Goal: Check status: Verify the current state of an ongoing process or item

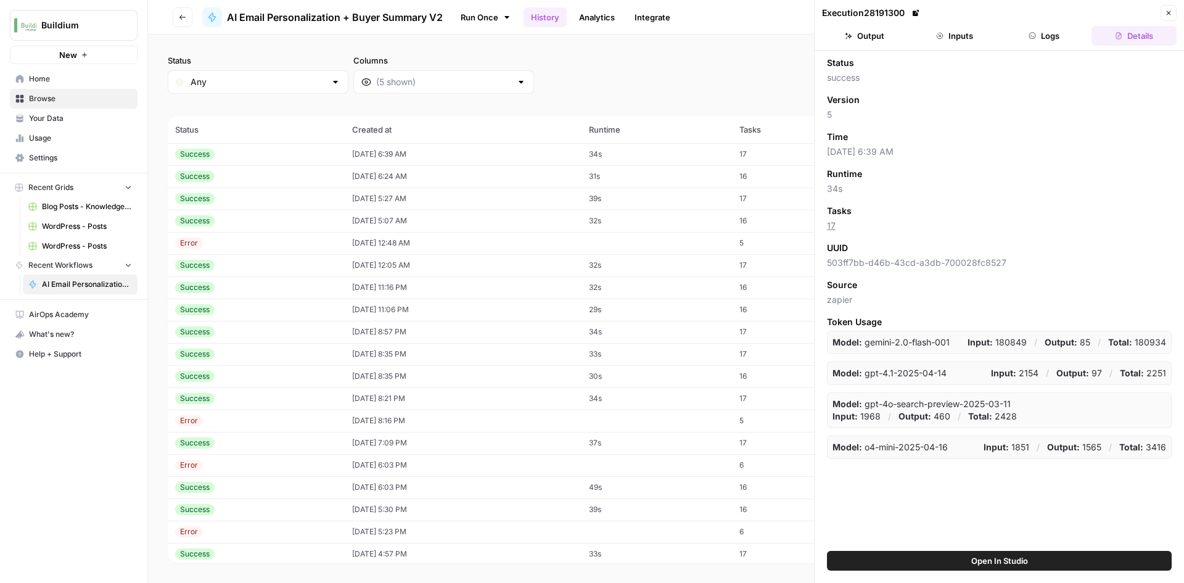
click at [905, 39] on button "Output" at bounding box center [864, 36] width 85 height 20
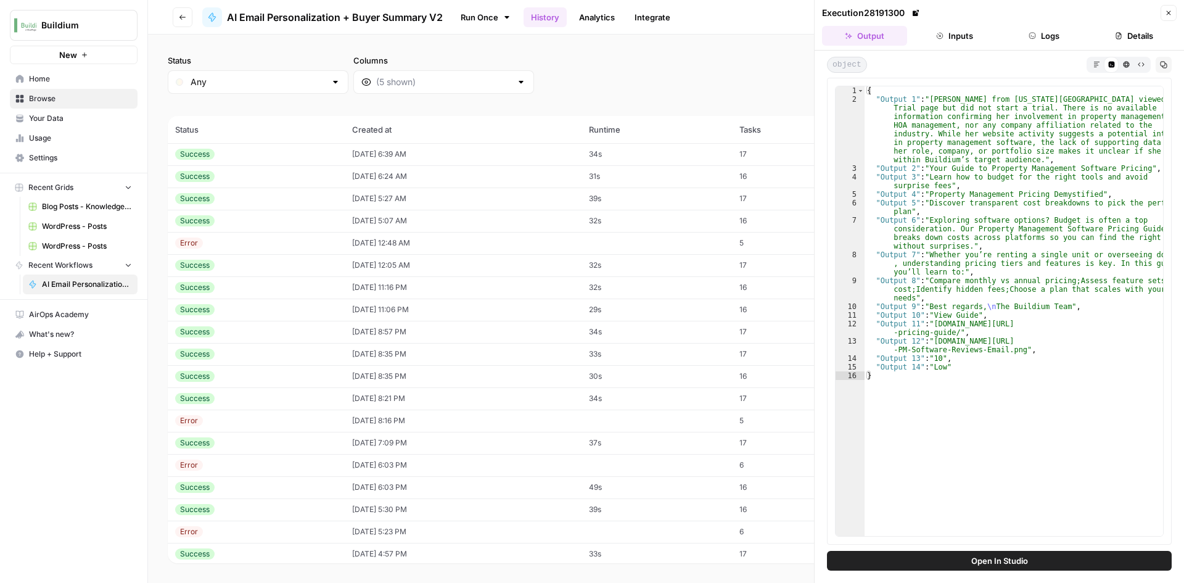
click at [258, 174] on div "Success" at bounding box center [256, 176] width 162 height 11
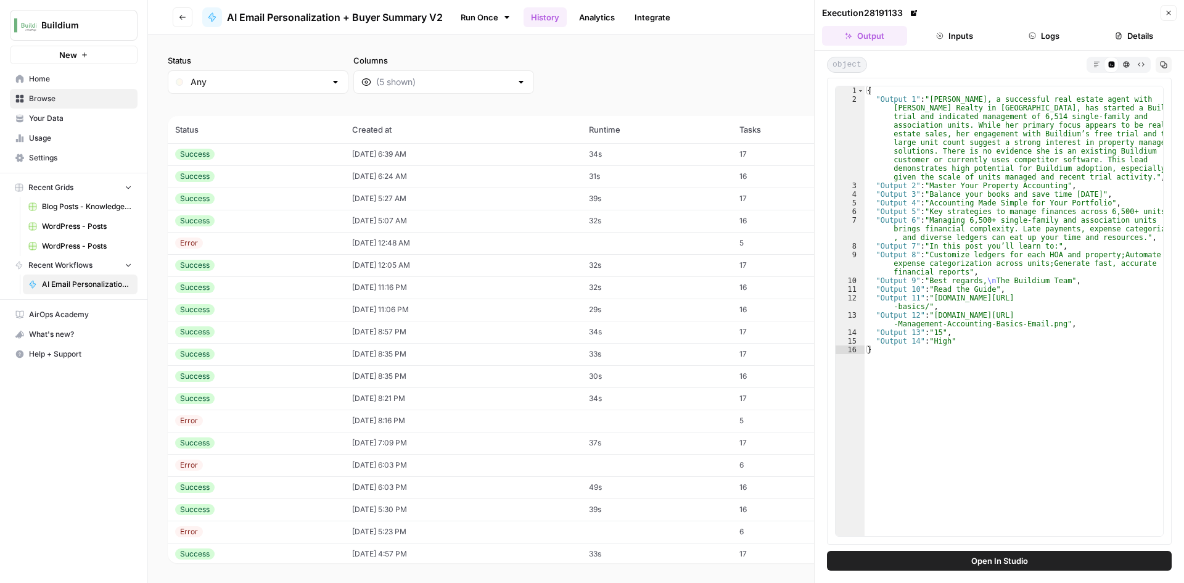
click at [205, 149] on div "Success" at bounding box center [194, 154] width 39 height 11
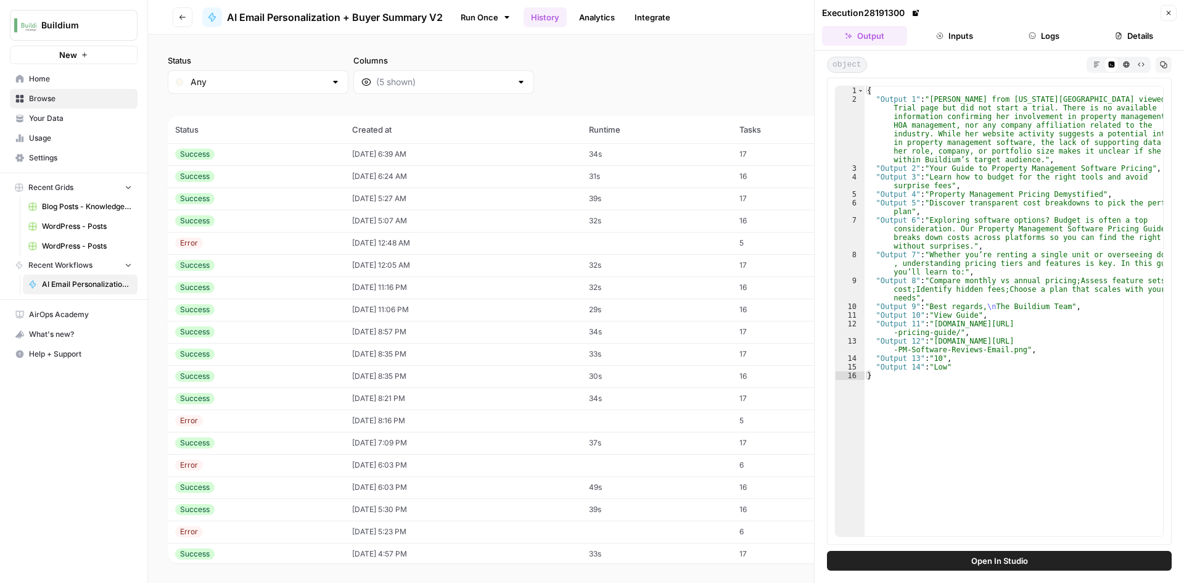
click at [225, 196] on div "Success" at bounding box center [256, 198] width 162 height 11
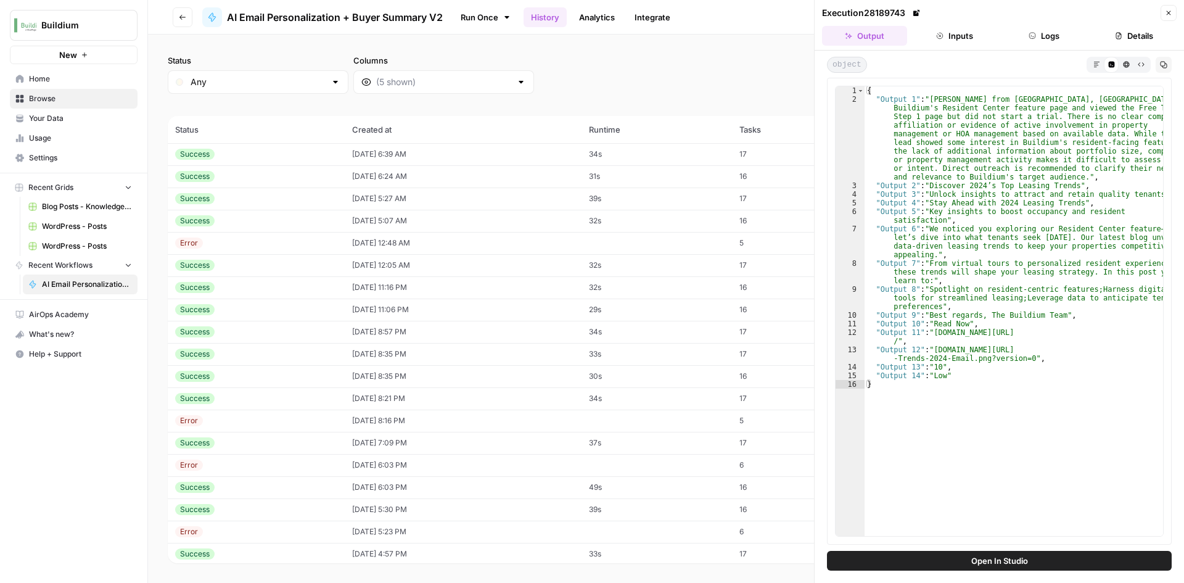
click at [301, 233] on td "Error" at bounding box center [256, 243] width 177 height 22
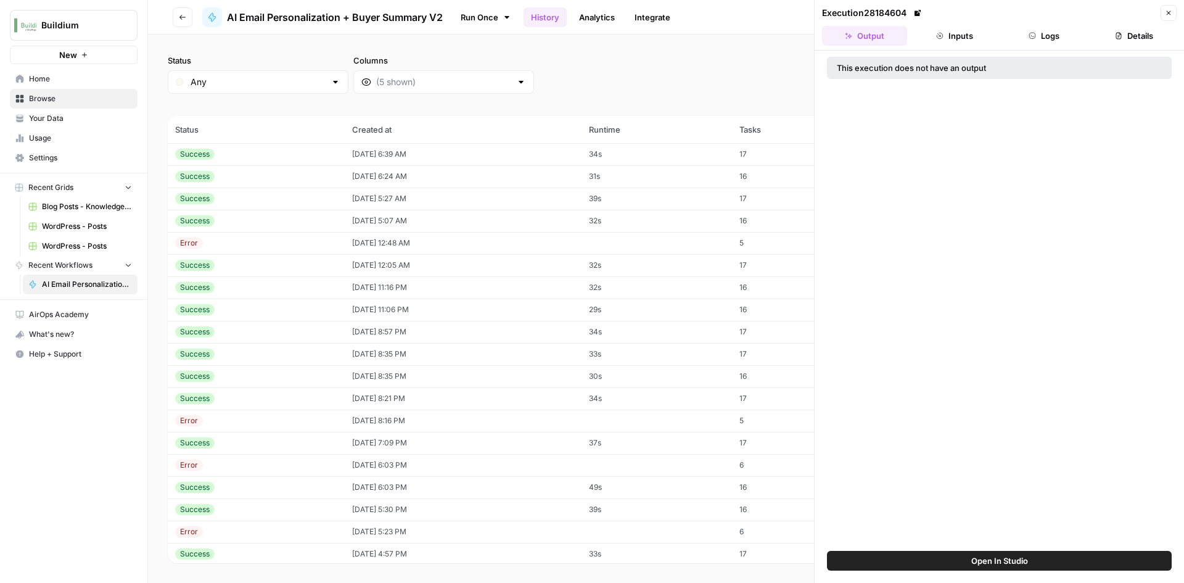
click at [304, 224] on div "Success" at bounding box center [256, 220] width 162 height 11
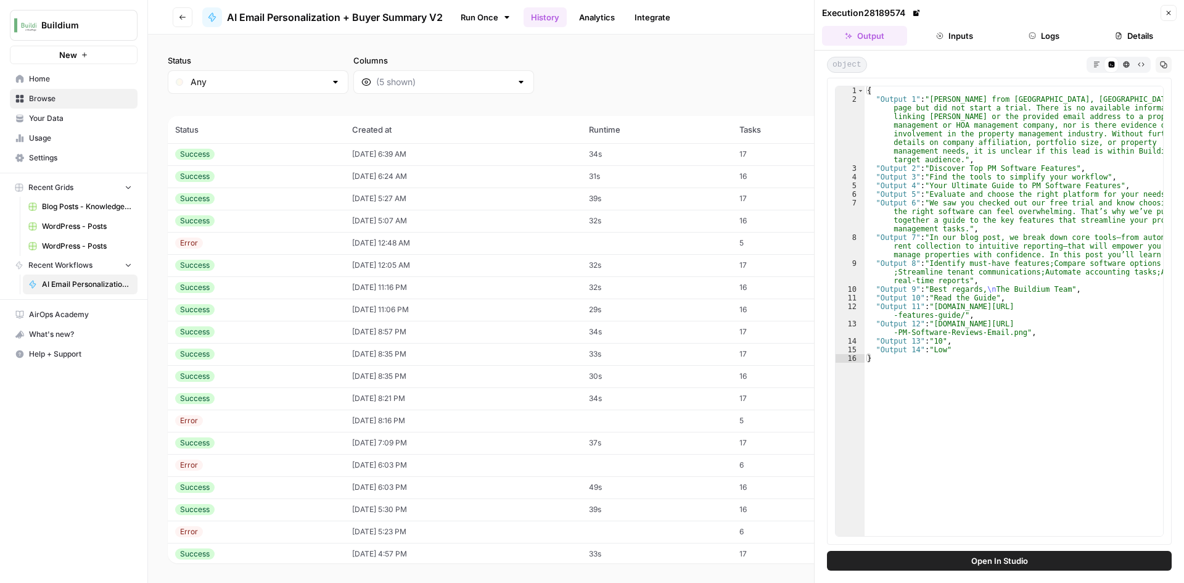
click at [292, 270] on div "Success" at bounding box center [256, 265] width 162 height 11
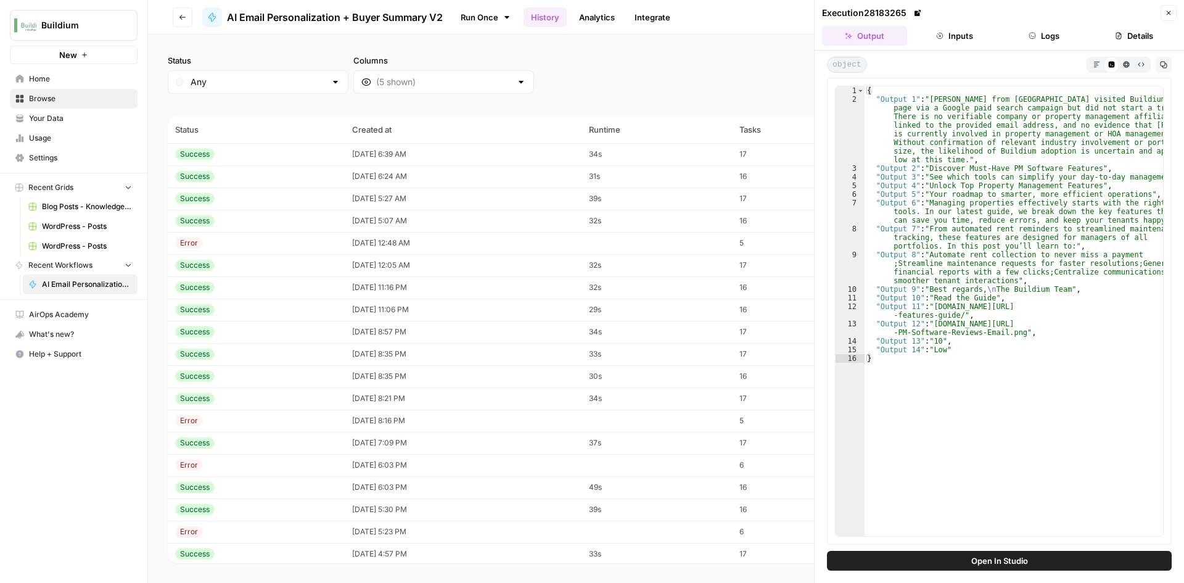
click at [292, 293] on td "Success" at bounding box center [256, 287] width 177 height 22
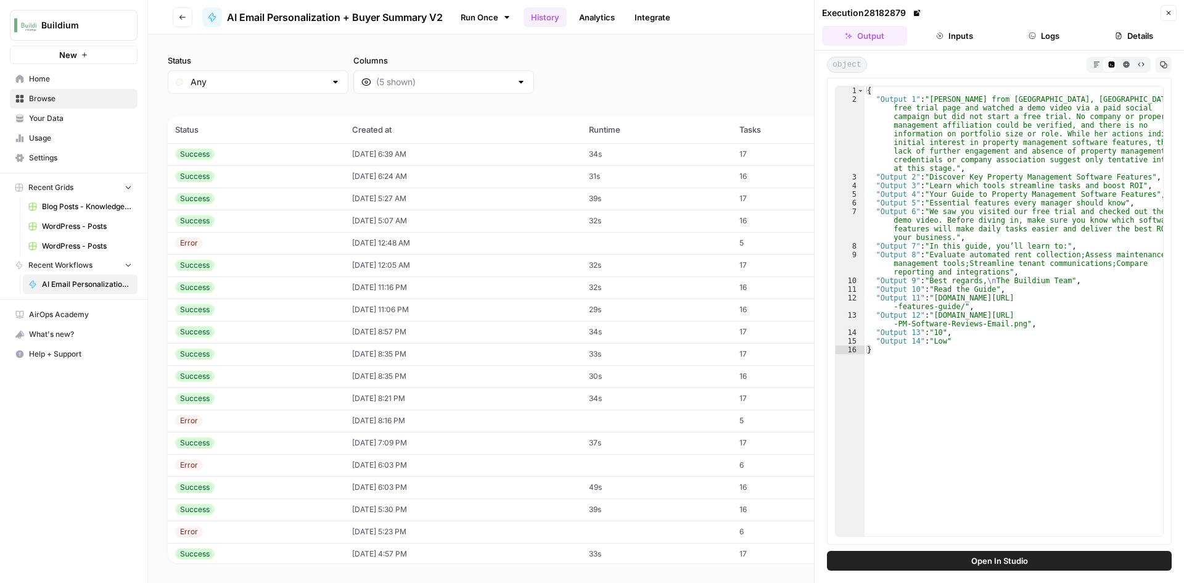
click at [291, 260] on div "Success" at bounding box center [256, 265] width 162 height 11
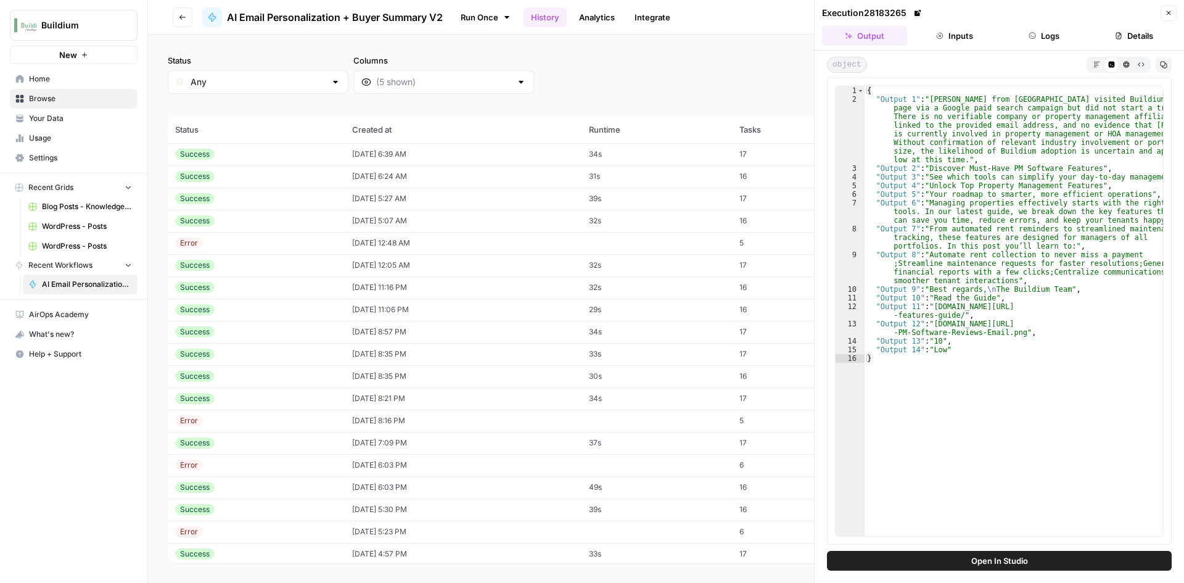
click at [959, 44] on button "Inputs" at bounding box center [954, 36] width 85 height 20
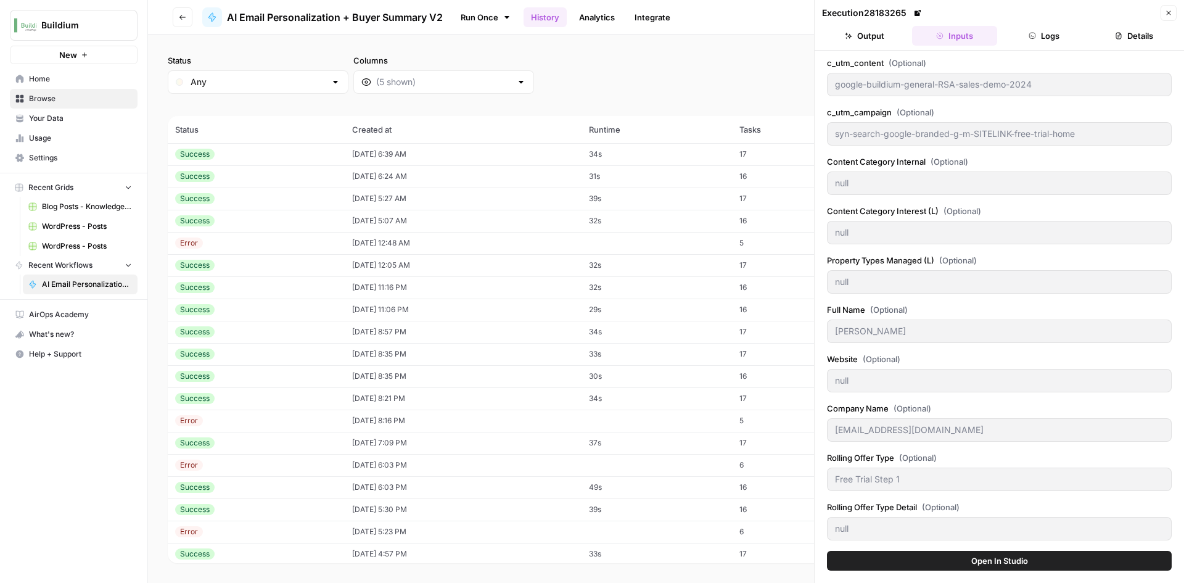
scroll to position [543, 0]
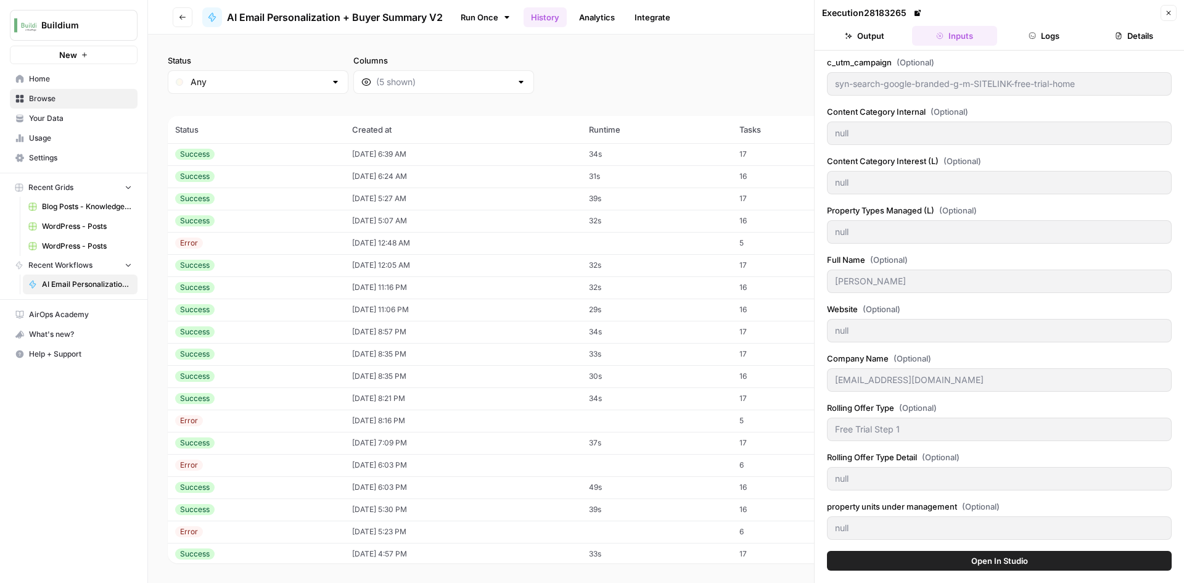
click at [873, 33] on button "Output" at bounding box center [864, 36] width 85 height 20
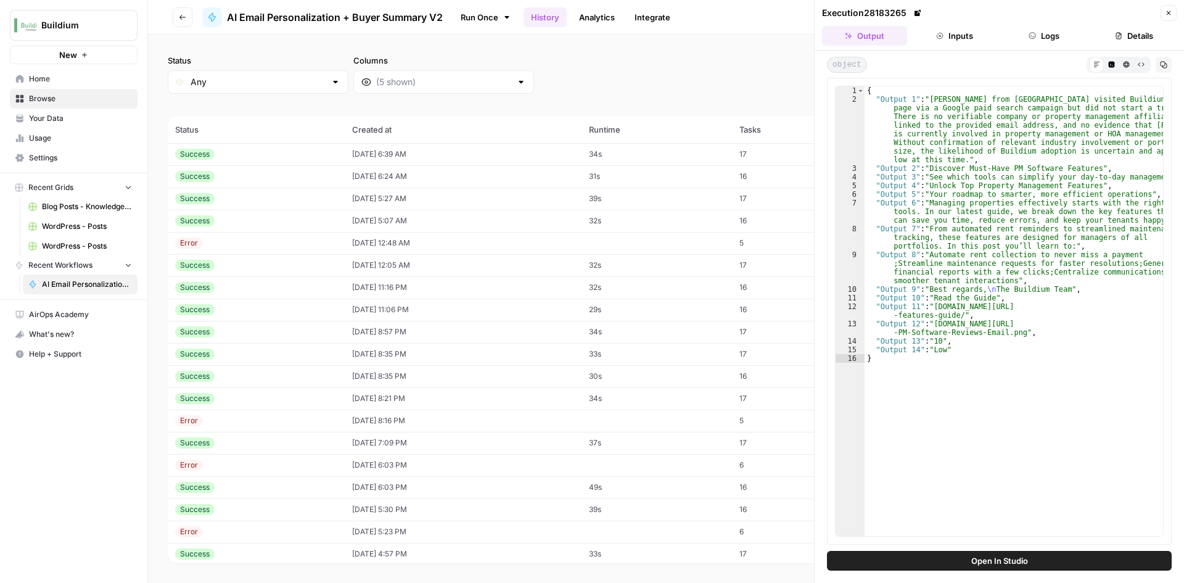
scroll to position [0, 0]
click at [260, 271] on td "Success" at bounding box center [256, 265] width 177 height 22
click at [257, 289] on div "Success" at bounding box center [256, 287] width 162 height 11
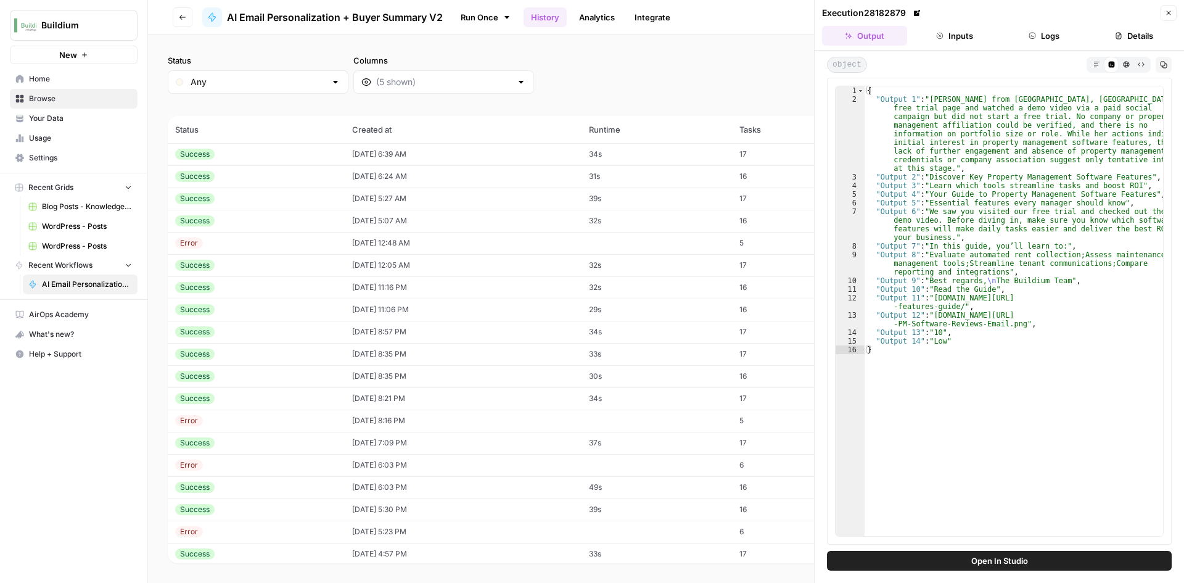
click at [258, 308] on div "Success" at bounding box center [256, 309] width 162 height 11
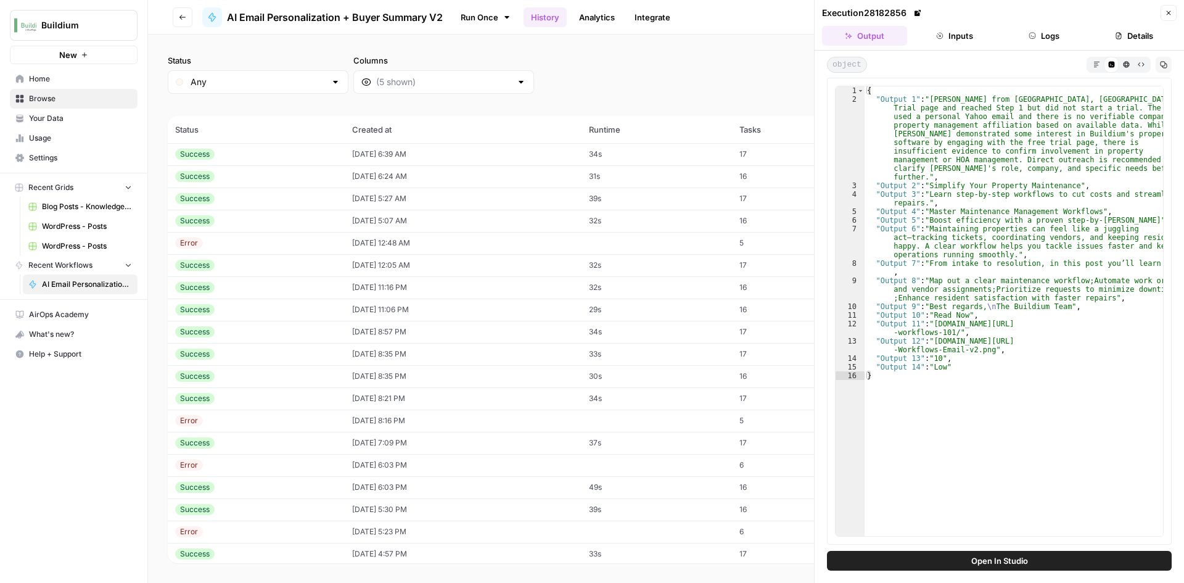
click at [275, 320] on td "Success" at bounding box center [256, 310] width 177 height 22
click at [271, 336] on div "Success" at bounding box center [256, 331] width 162 height 11
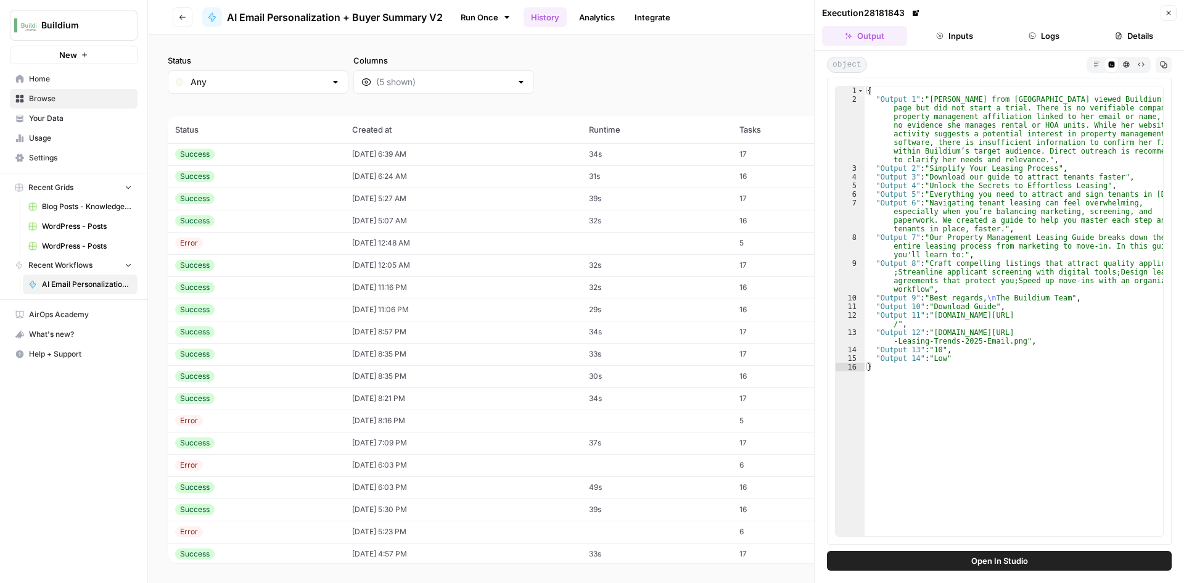
click at [268, 356] on div "Success" at bounding box center [256, 354] width 162 height 11
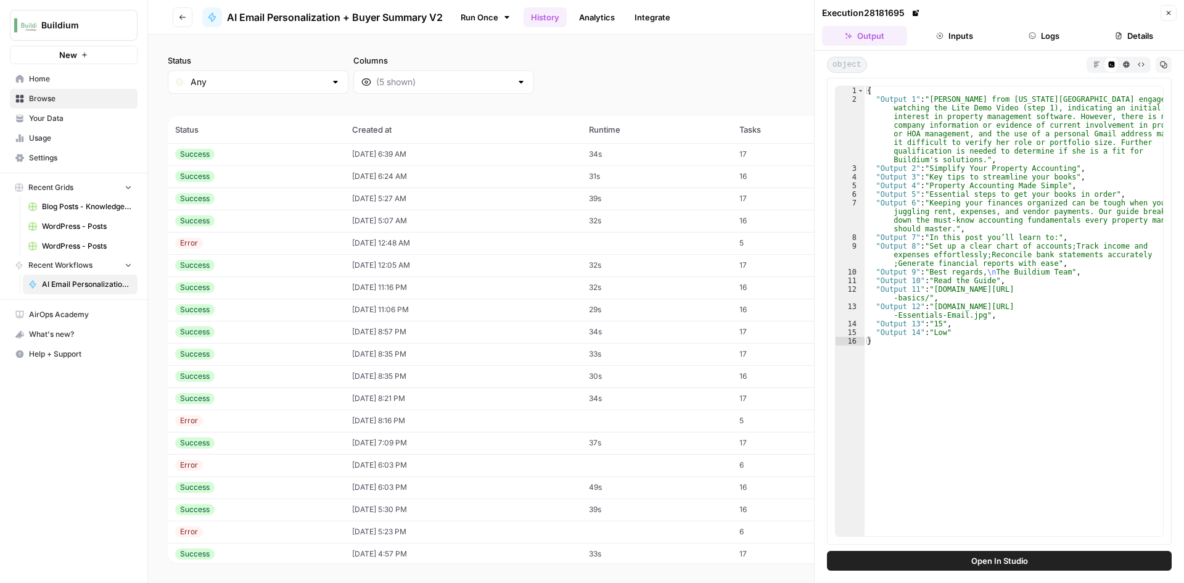
click at [260, 376] on div "Success" at bounding box center [256, 376] width 162 height 11
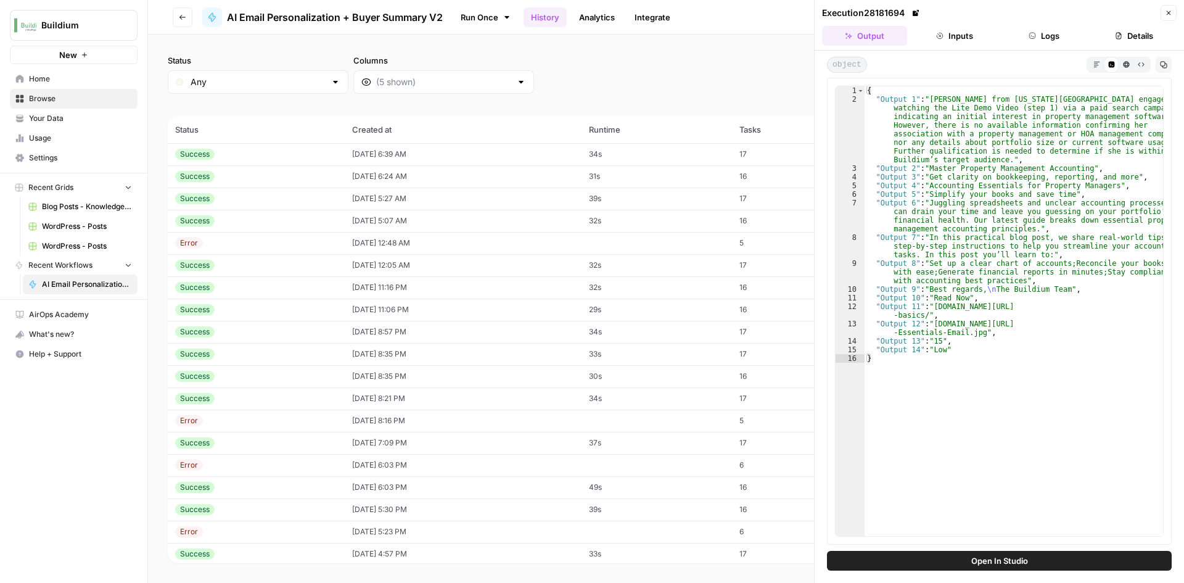
click at [268, 387] on td "Success" at bounding box center [256, 376] width 177 height 22
click at [268, 397] on div "Success" at bounding box center [256, 398] width 162 height 11
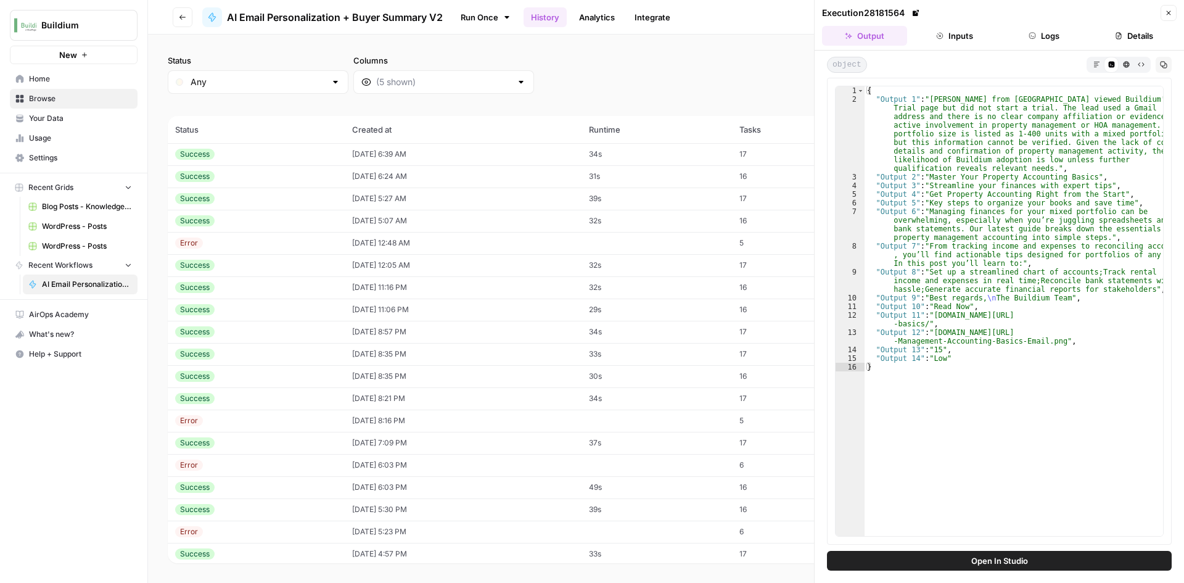
click at [265, 405] on td "Success" at bounding box center [256, 398] width 177 height 22
click at [265, 399] on div "Success" at bounding box center [256, 398] width 162 height 11
click at [265, 444] on div "Success" at bounding box center [256, 442] width 162 height 11
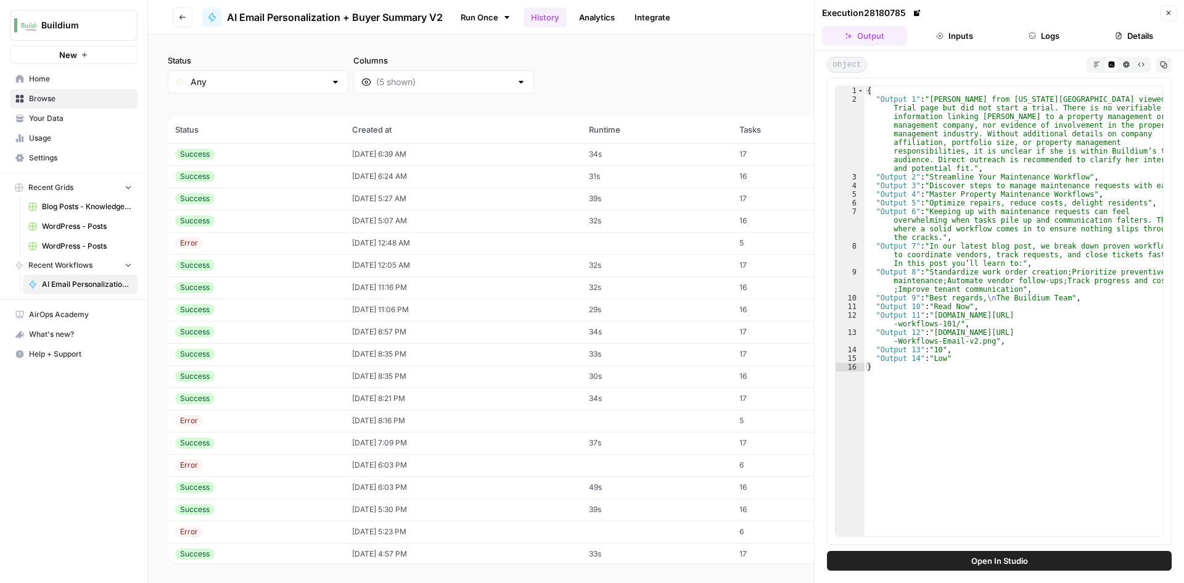
click at [266, 492] on div "Success" at bounding box center [256, 487] width 162 height 11
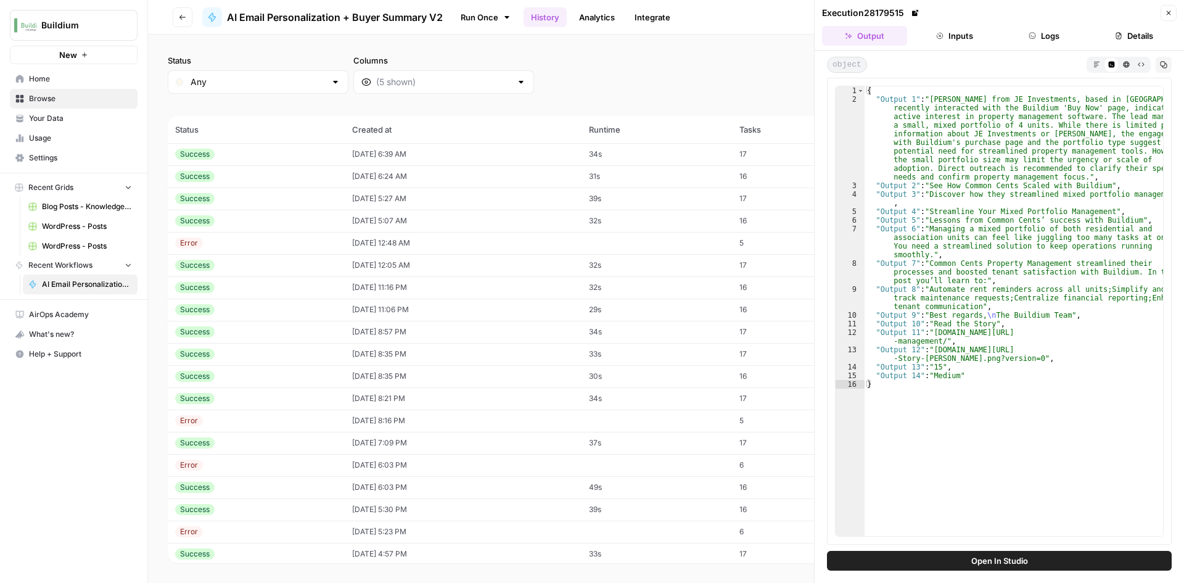
click at [267, 511] on div "Success" at bounding box center [256, 509] width 162 height 11
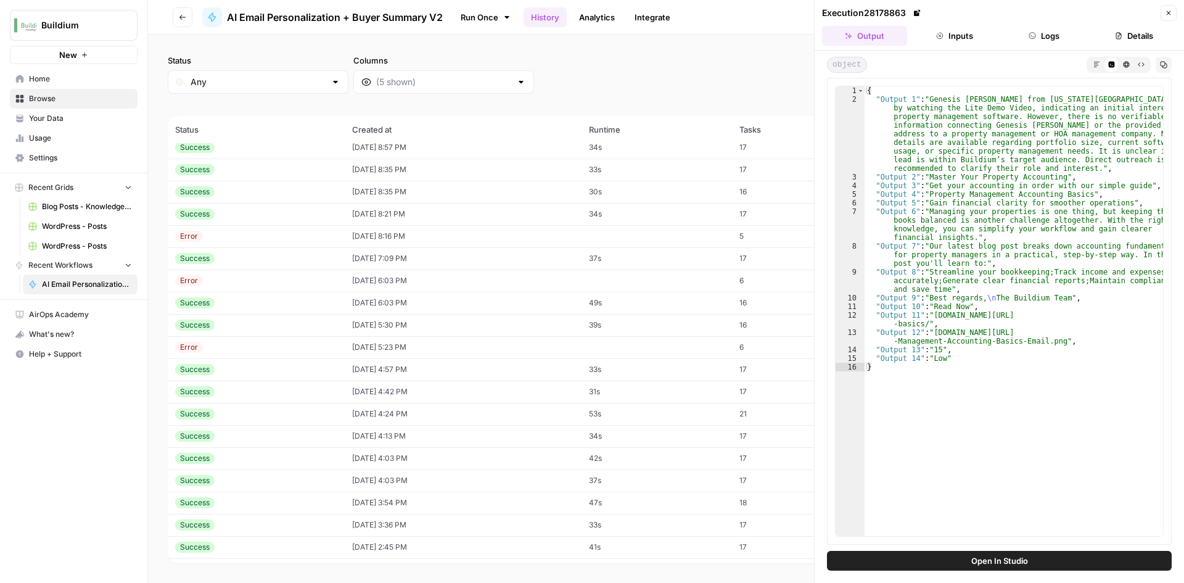
scroll to position [185, 0]
drag, startPoint x: 268, startPoint y: 511, endPoint x: 221, endPoint y: 370, distance: 148.8
click at [221, 370] on div "Success" at bounding box center [256, 368] width 162 height 11
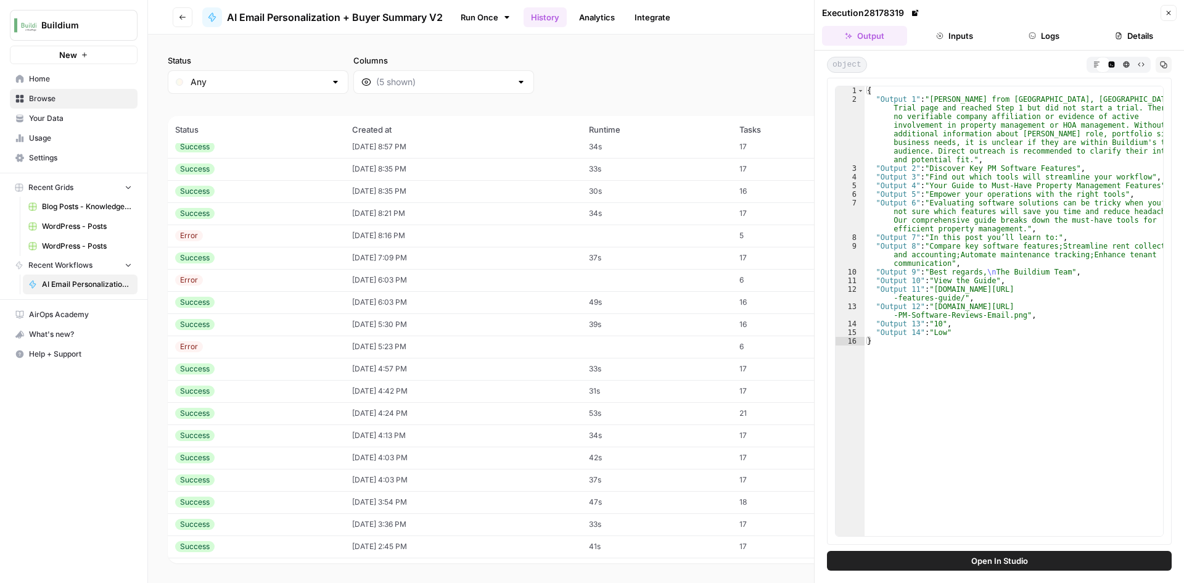
click at [221, 370] on div "Success" at bounding box center [256, 368] width 162 height 11
click at [218, 393] on div "Success" at bounding box center [256, 391] width 162 height 11
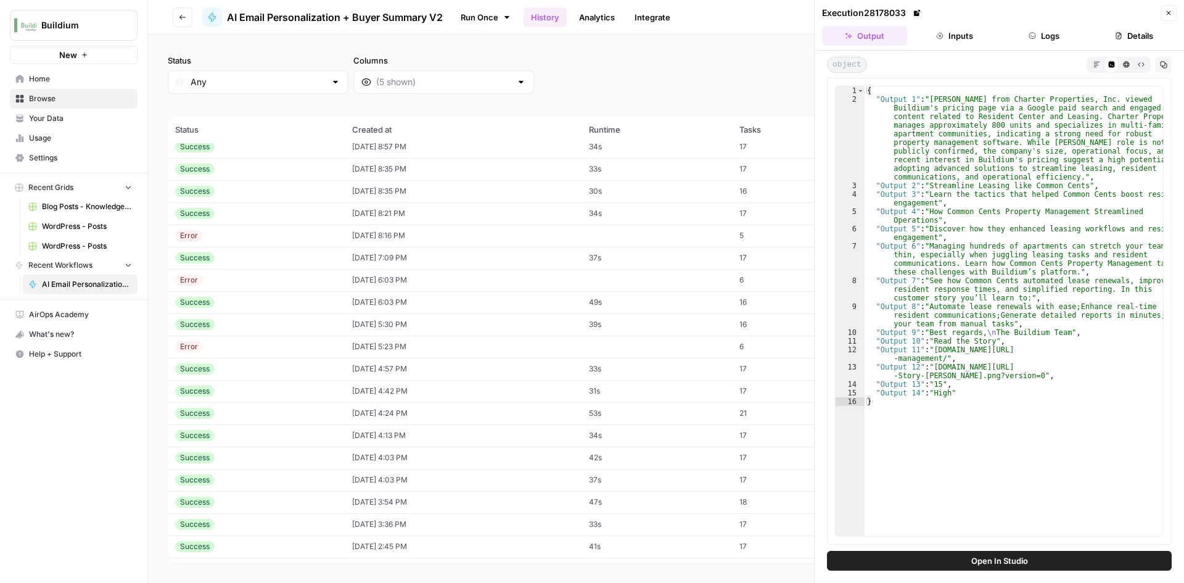
click at [216, 422] on td "Success" at bounding box center [256, 413] width 177 height 22
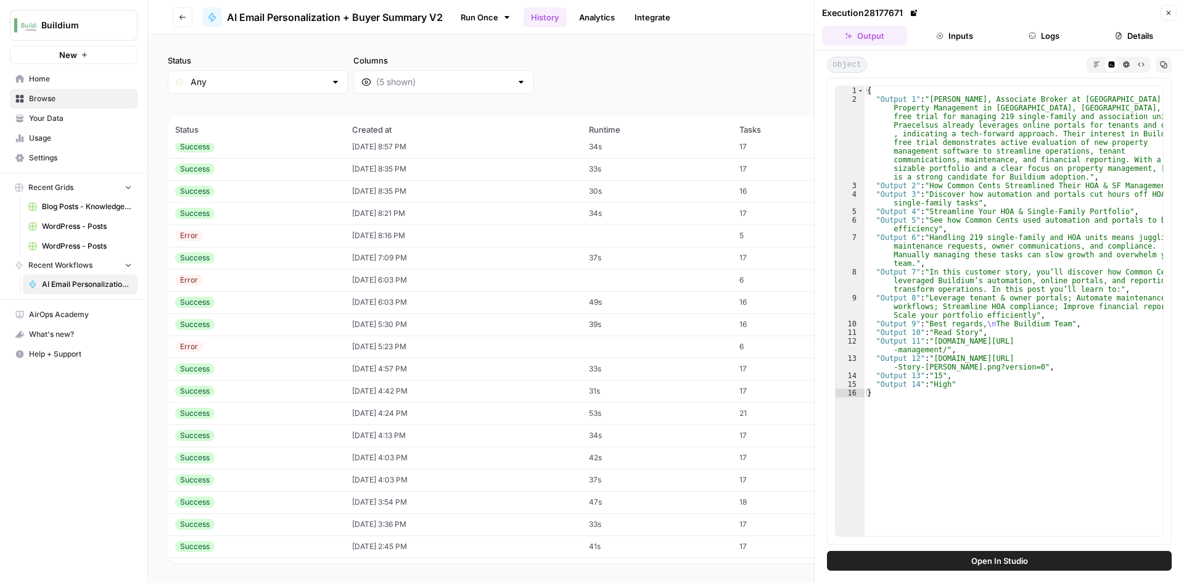
click at [218, 436] on div "Success" at bounding box center [256, 435] width 162 height 11
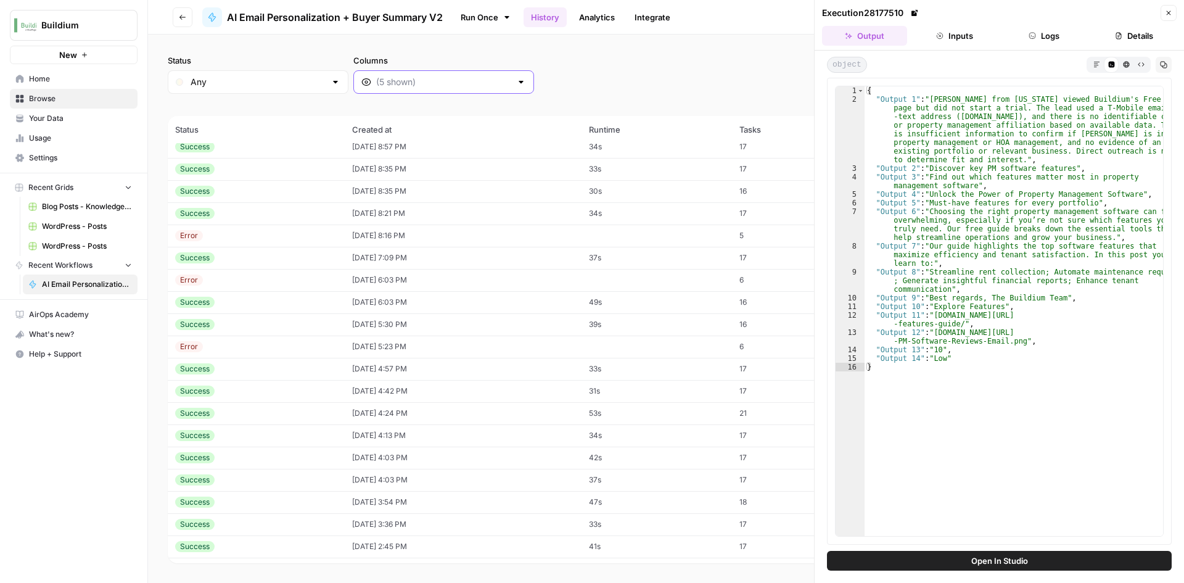
click at [383, 81] on input "Columns" at bounding box center [443, 82] width 135 height 12
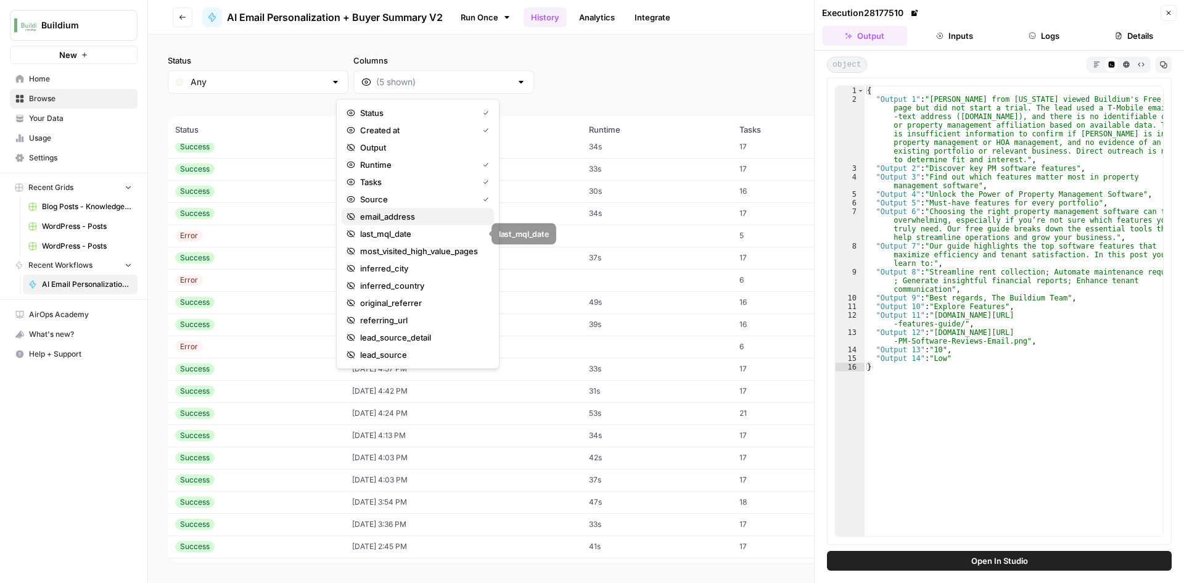
click at [413, 219] on span "email_address" at bounding box center [422, 216] width 124 height 12
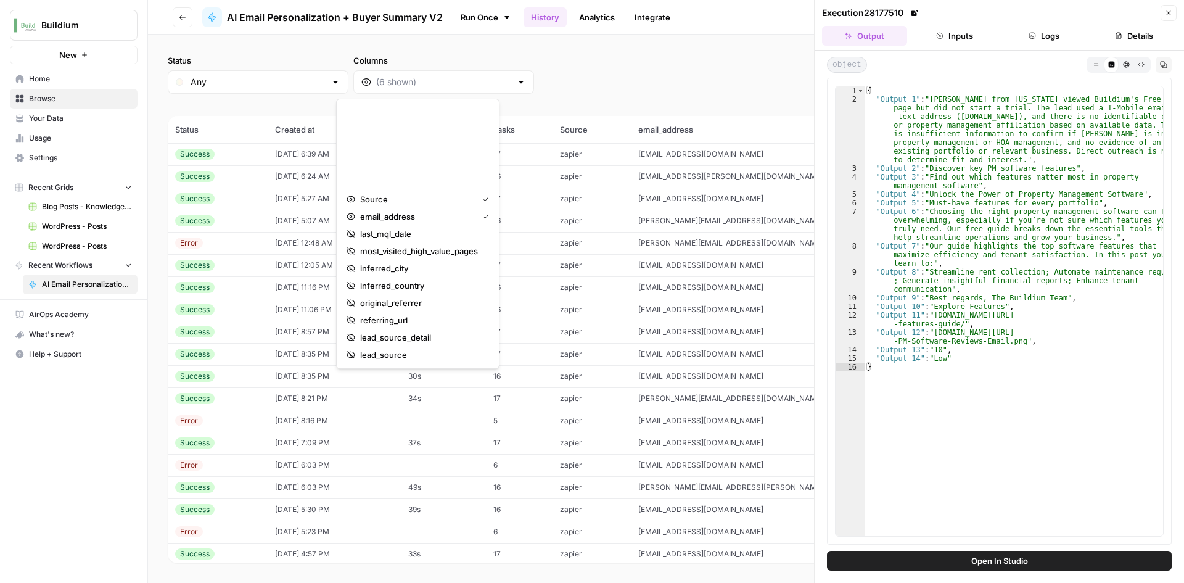
scroll to position [185, 0]
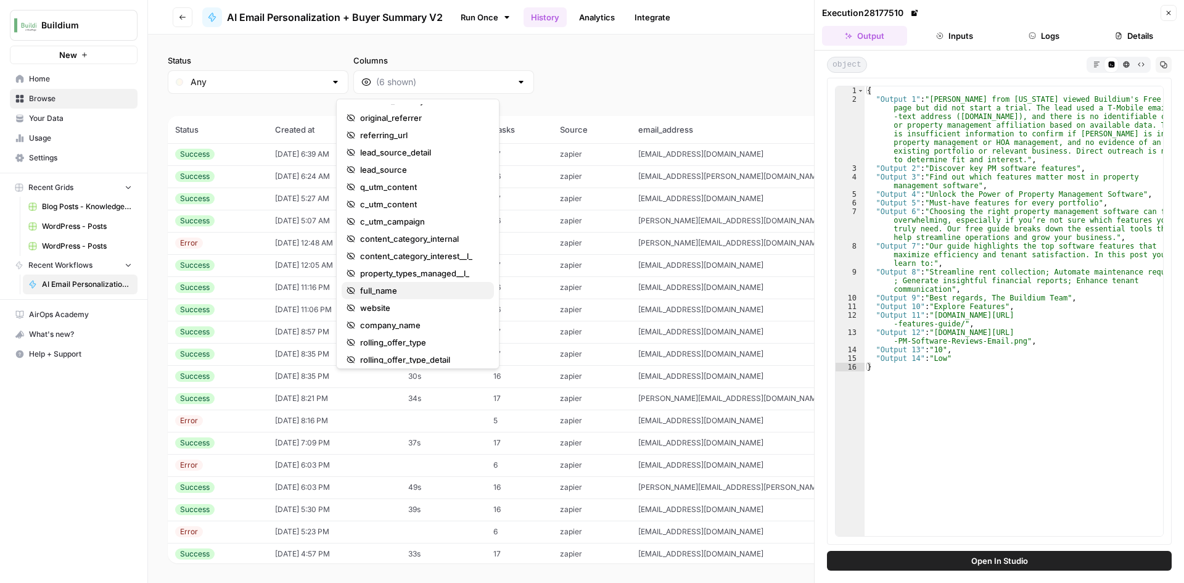
click at [420, 286] on span "full_name" at bounding box center [422, 290] width 124 height 12
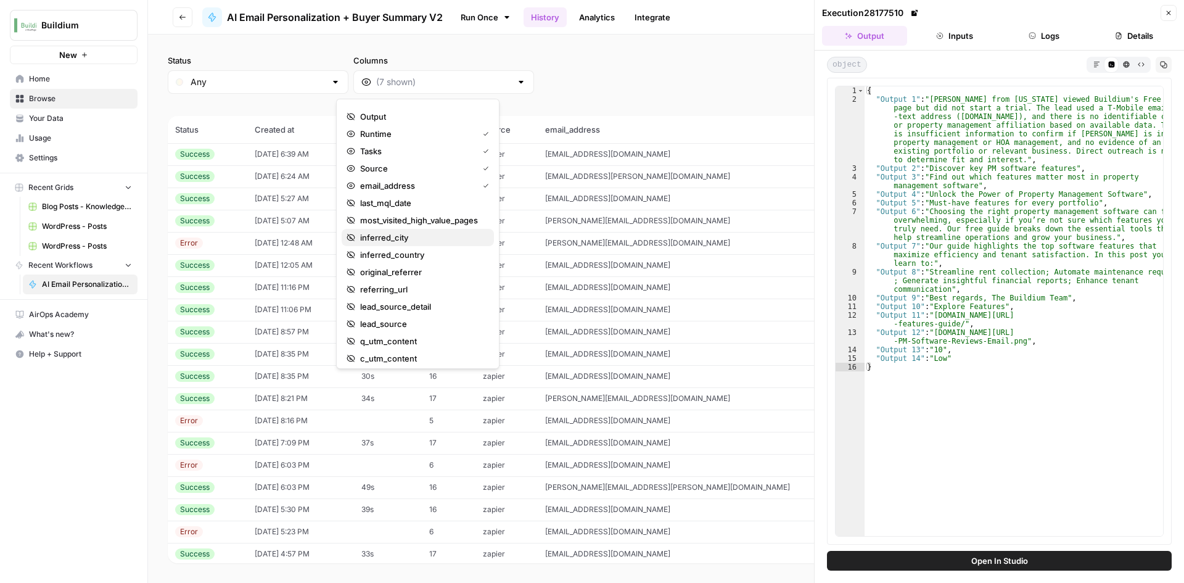
scroll to position [0, 0]
click at [399, 223] on button "email_address" at bounding box center [418, 216] width 152 height 17
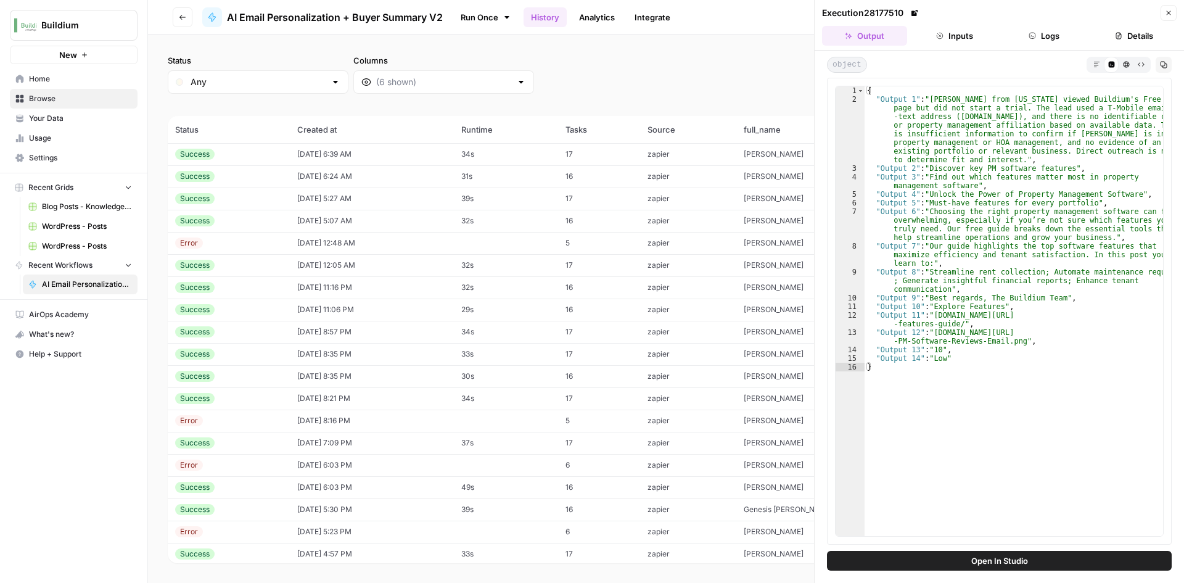
click at [560, 81] on div "Status Any Columns 2h 24h 7d 30d All Time Custom range" at bounding box center [666, 73] width 997 height 39
click at [1167, 14] on icon "button" at bounding box center [1168, 12] width 7 height 7
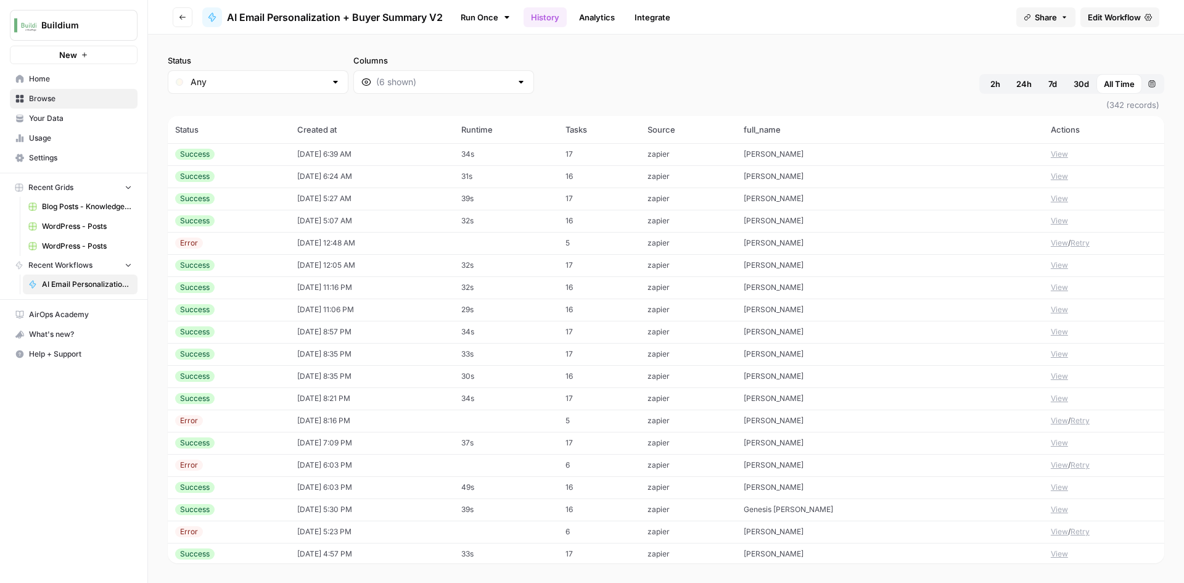
click at [408, 92] on div at bounding box center [443, 81] width 181 height 23
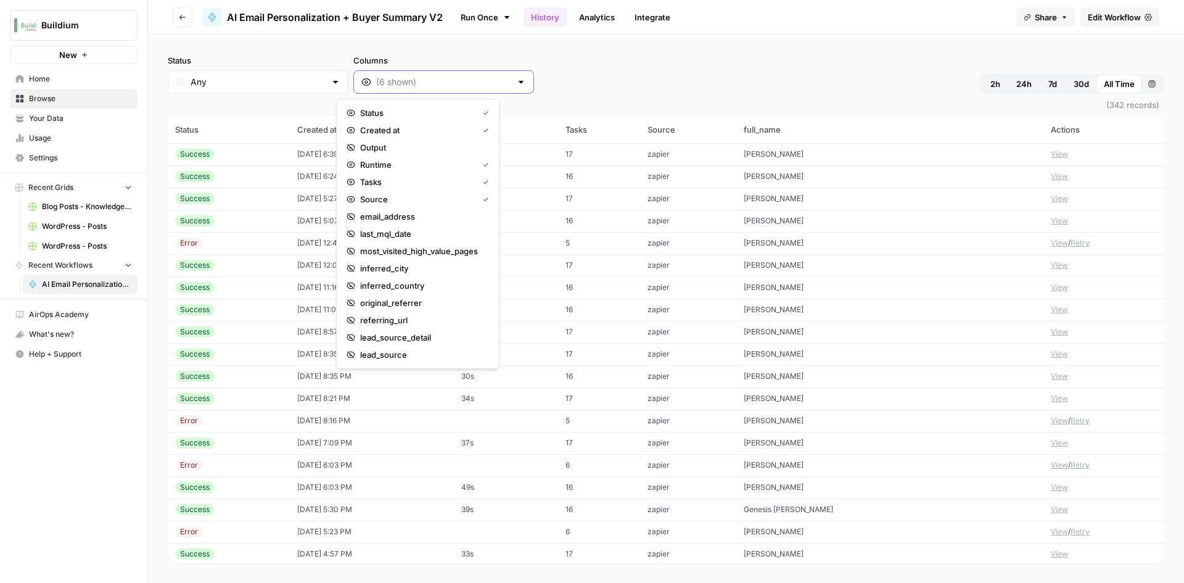
click at [416, 88] on input "Columns" at bounding box center [443, 82] width 135 height 12
click at [402, 217] on span "email_address" at bounding box center [422, 216] width 124 height 12
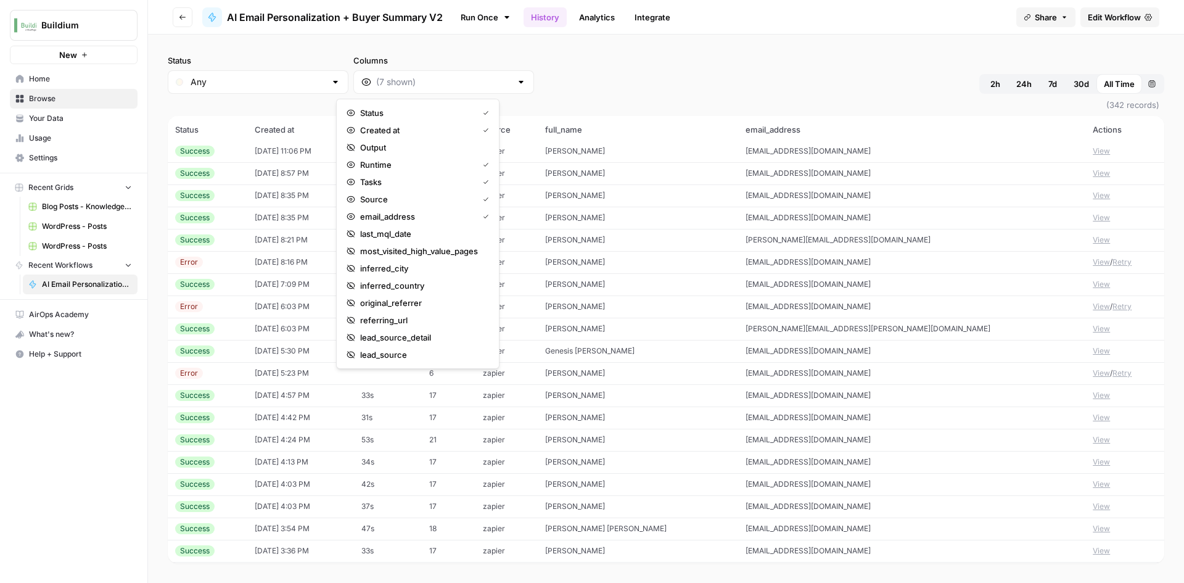
scroll to position [185, 0]
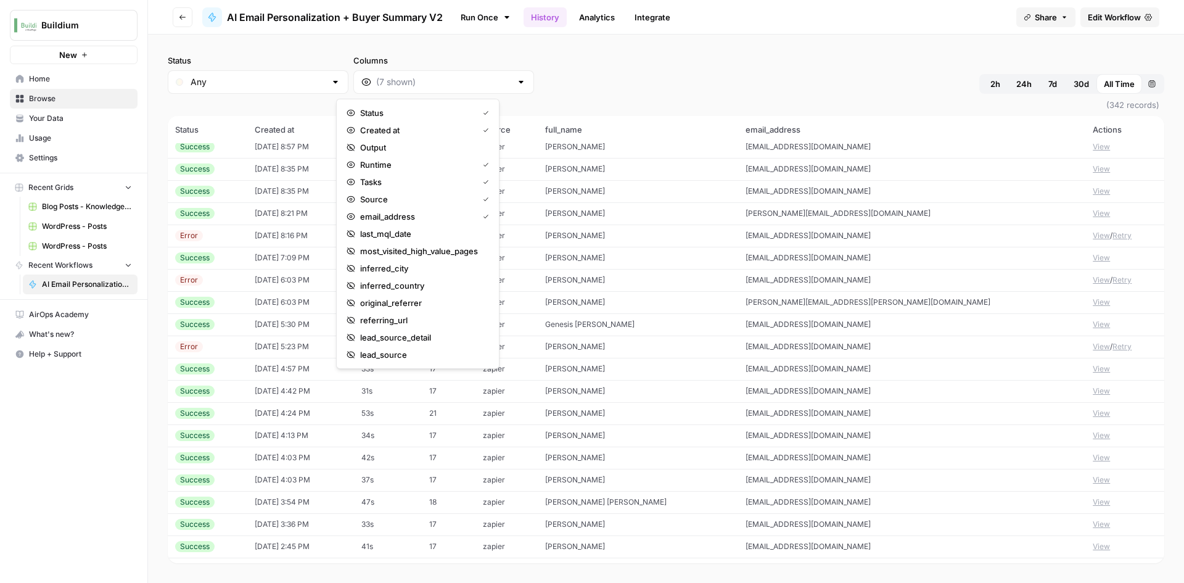
click at [871, 438] on span "[EMAIL_ADDRESS][DOMAIN_NAME]" at bounding box center [808, 435] width 125 height 9
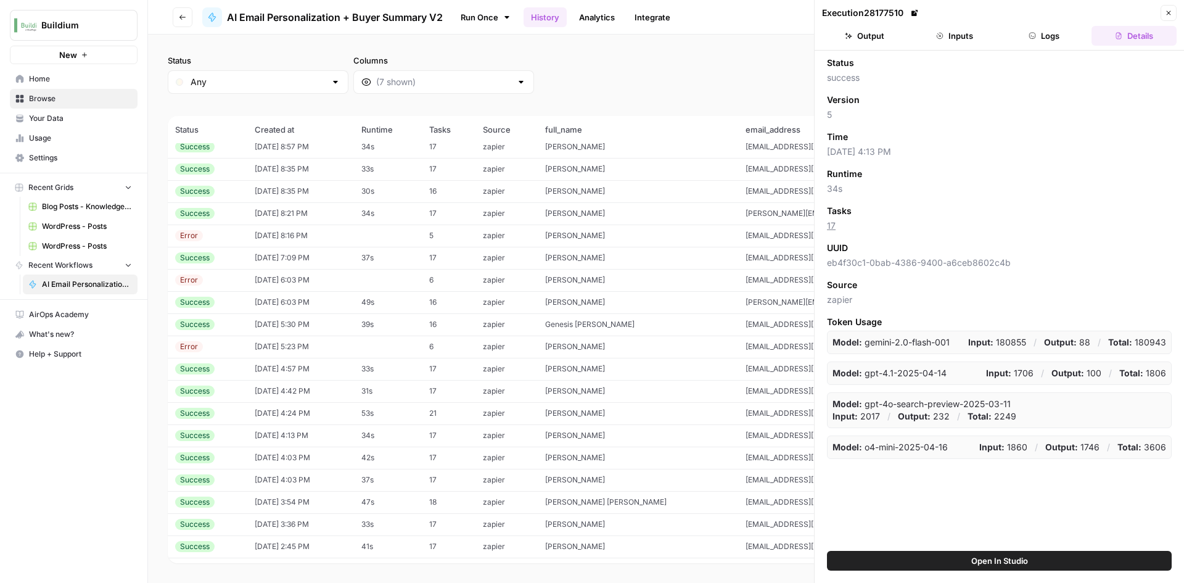
click at [869, 39] on button "Output" at bounding box center [864, 36] width 85 height 20
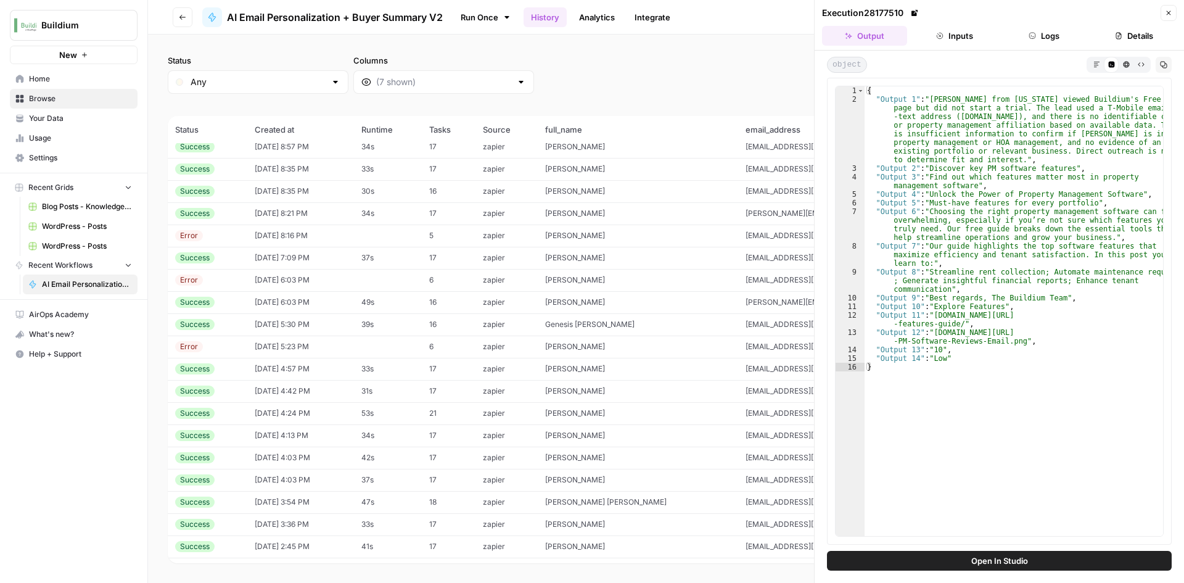
click at [965, 40] on button "Inputs" at bounding box center [954, 36] width 85 height 20
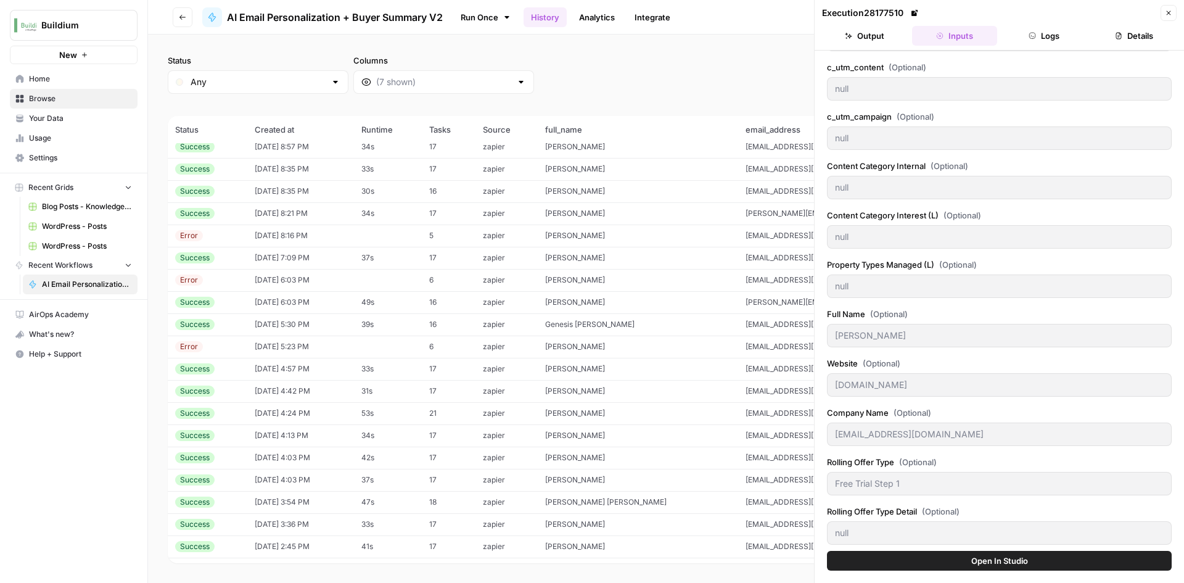
scroll to position [543, 0]
